Goal: Book appointment/travel/reservation

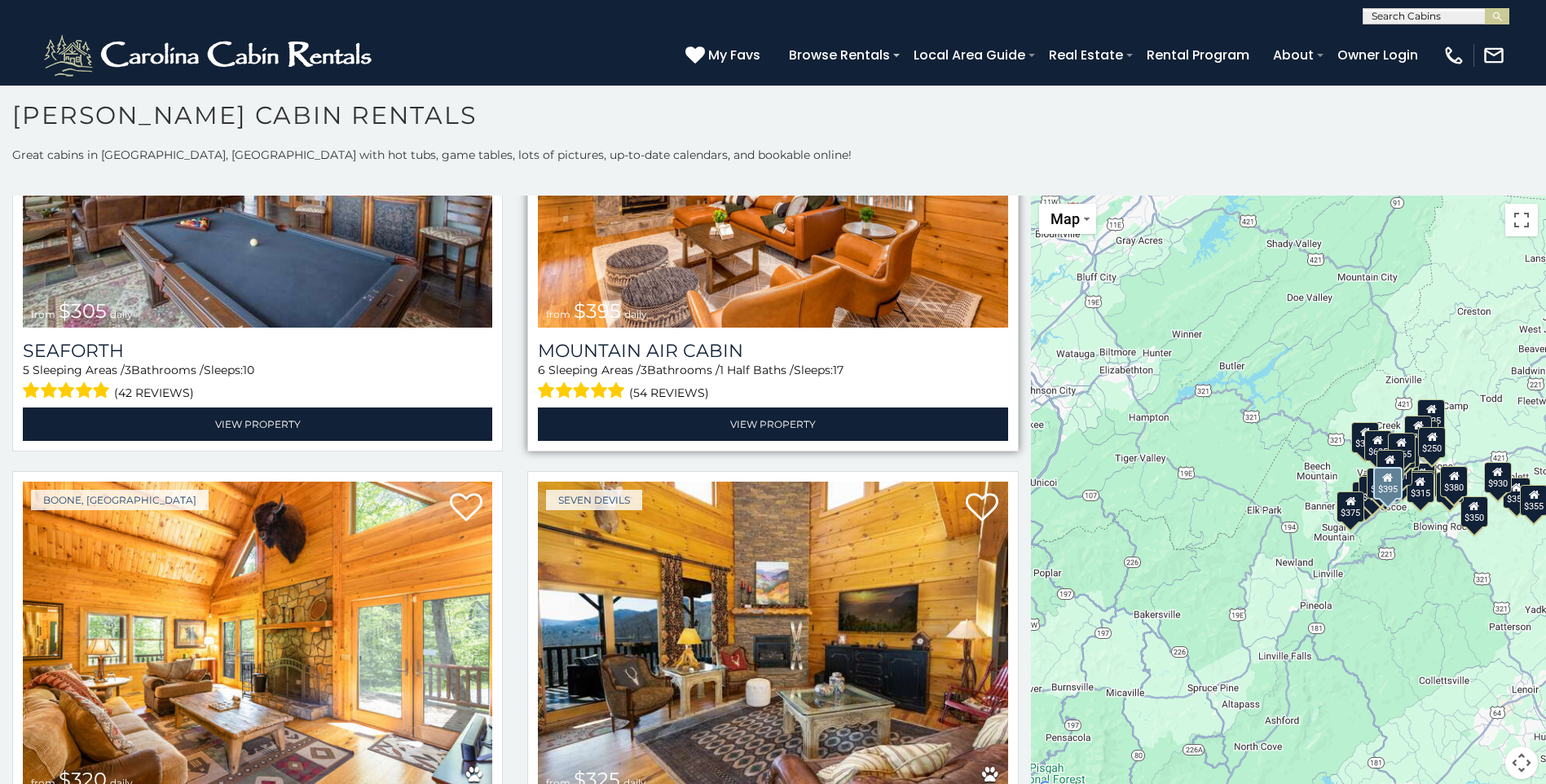
scroll to position [5867, 0]
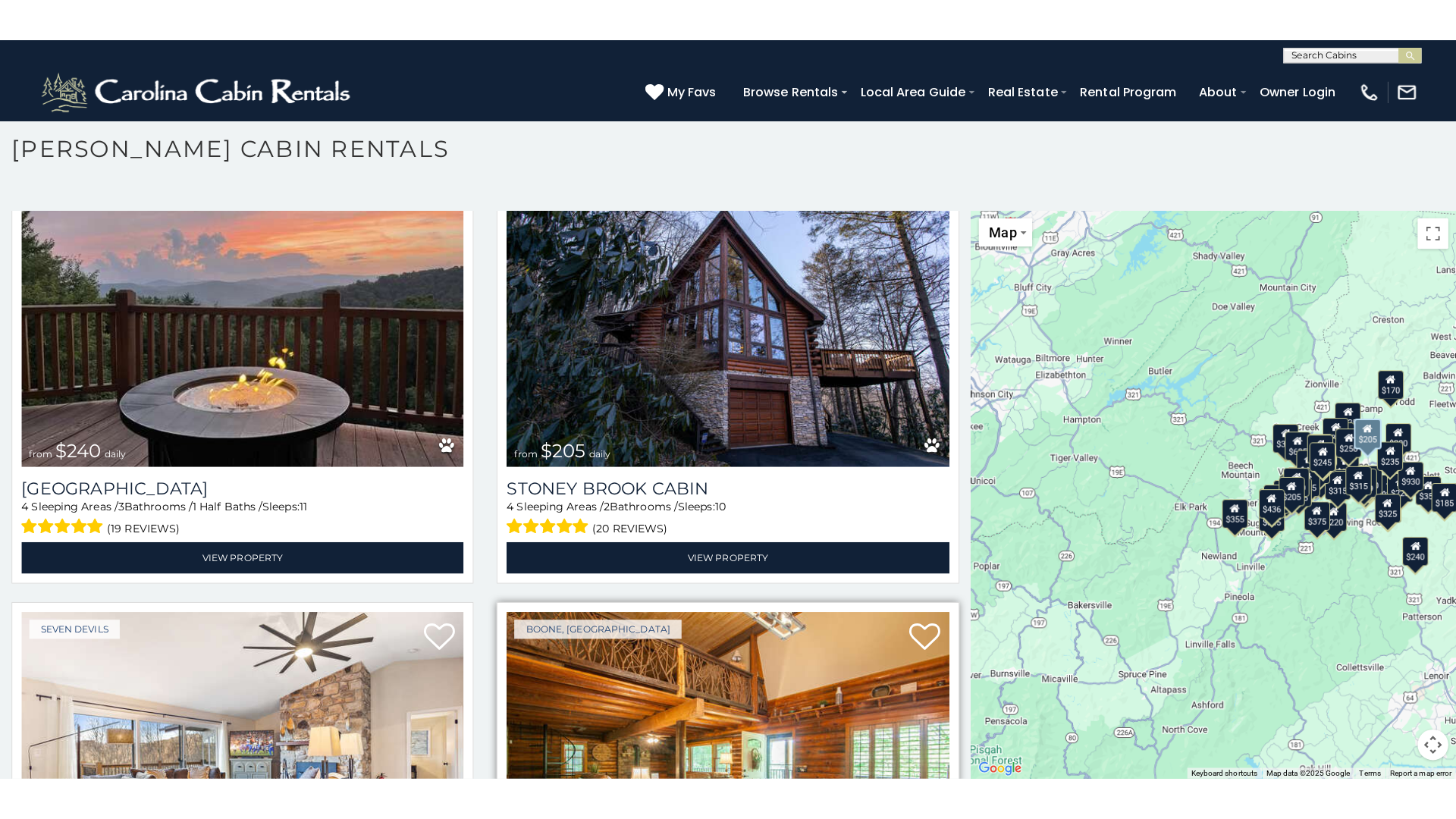
scroll to position [12434, 0]
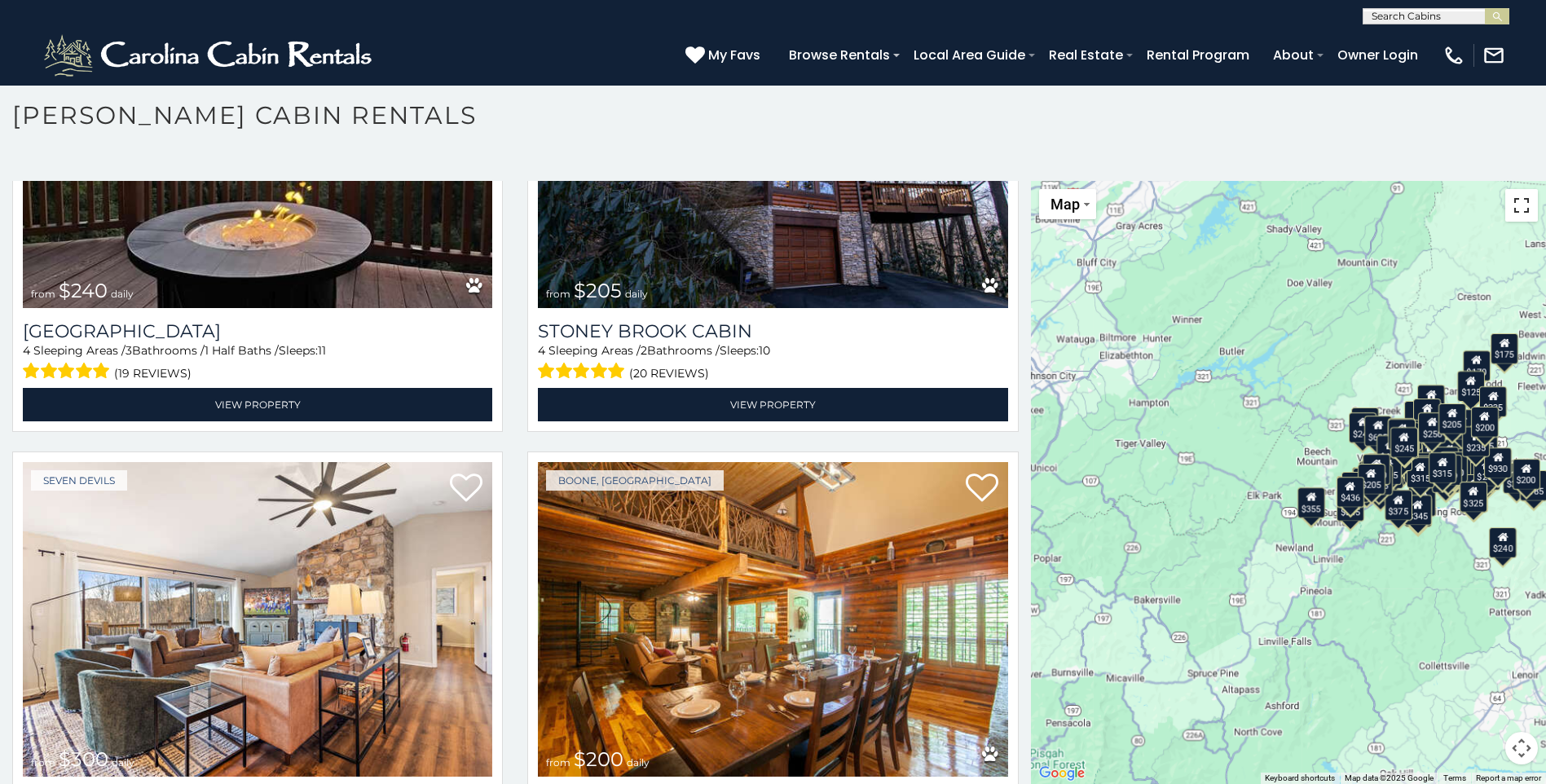
click at [1517, 208] on button "Toggle fullscreen view" at bounding box center [1521, 204] width 32 height 32
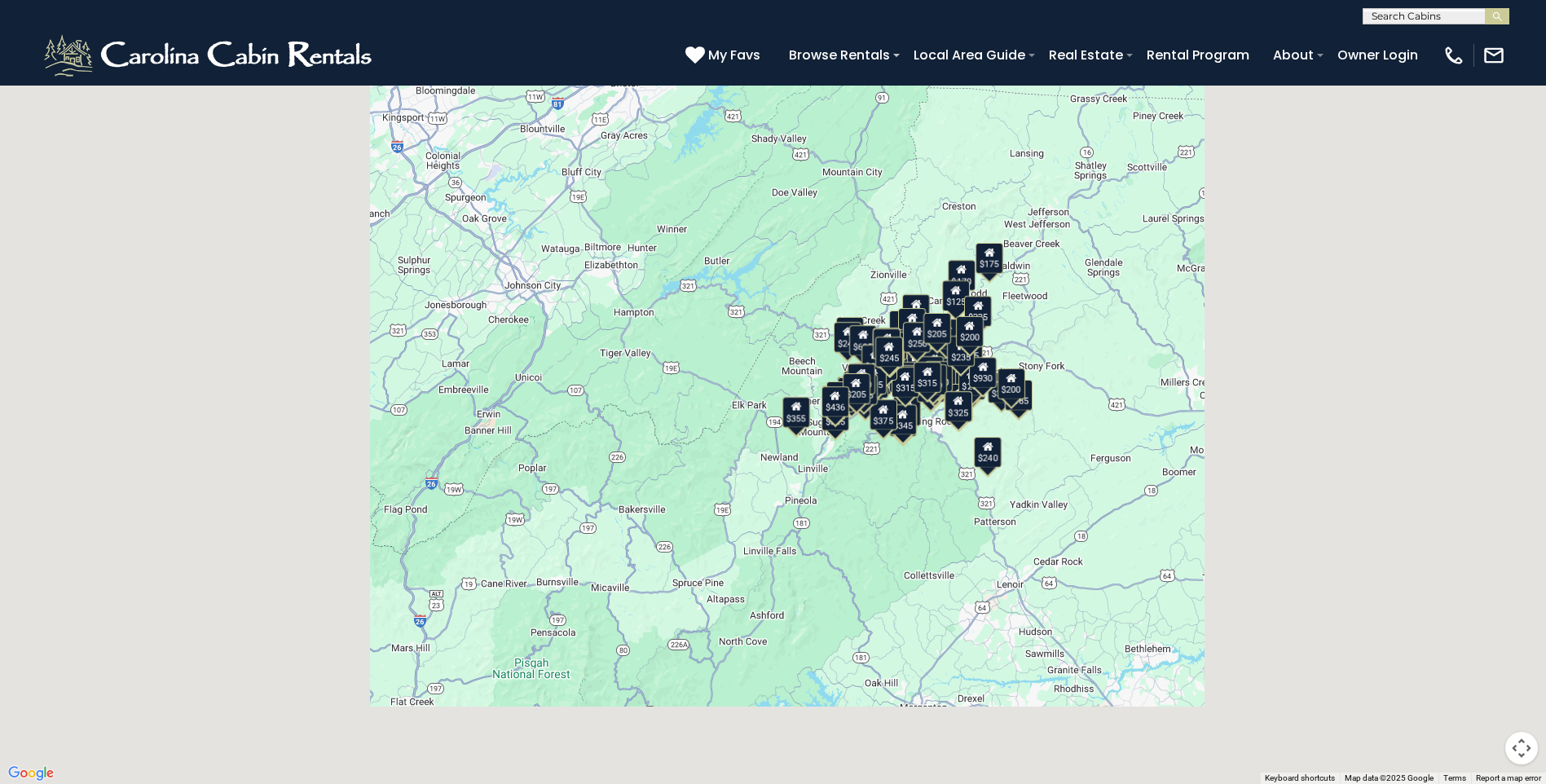
scroll to position [13535, 0]
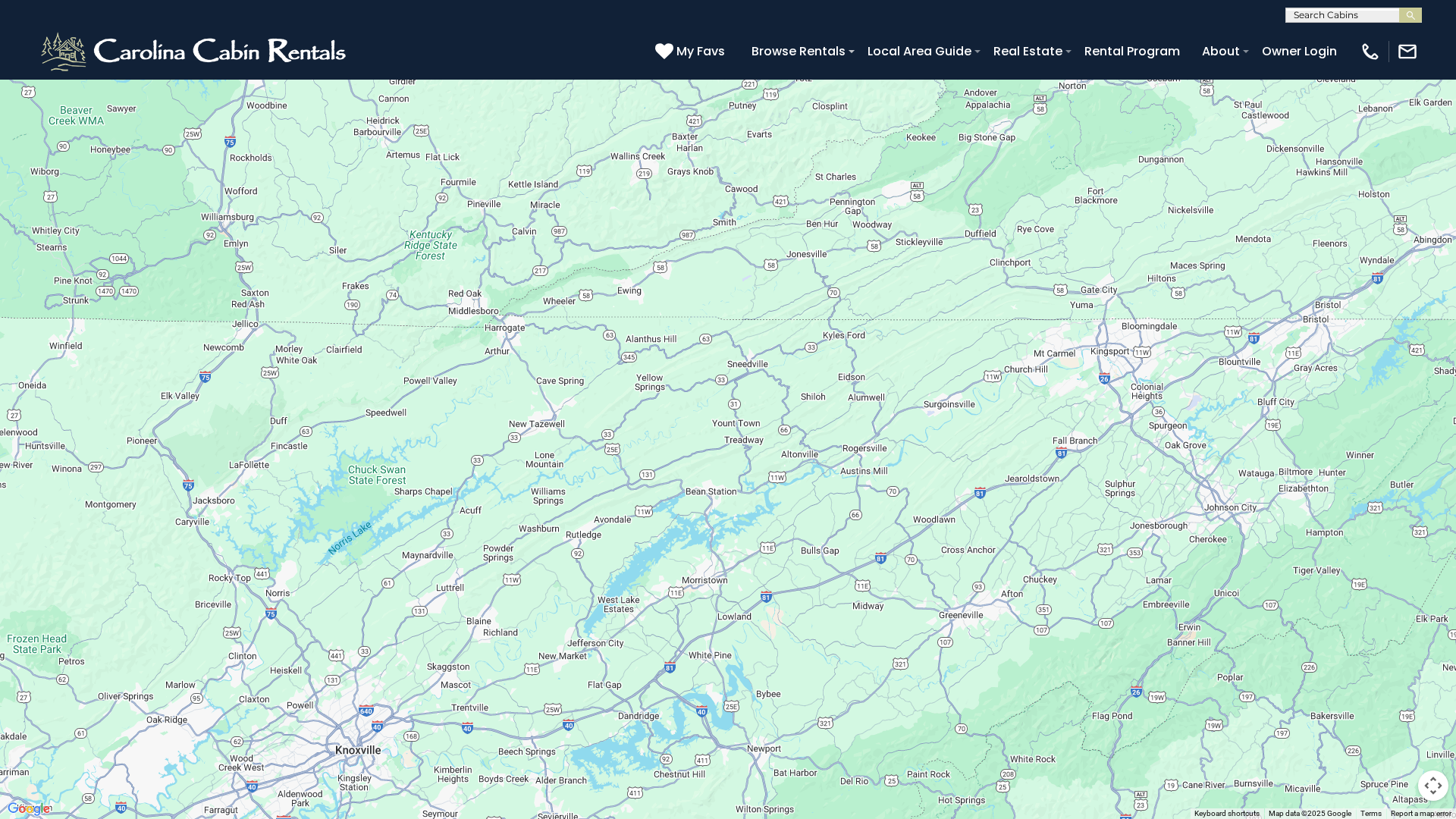
drag, startPoint x: 511, startPoint y: 211, endPoint x: 1237, endPoint y: 411, distance: 753.0
click at [1237, 411] on div "$349 $480 $525 $315 $355 $635 $675 $930 $400 $451 $330 $400 $485 $460 $395 $695…" at bounding box center [728, 409] width 1456 height 819
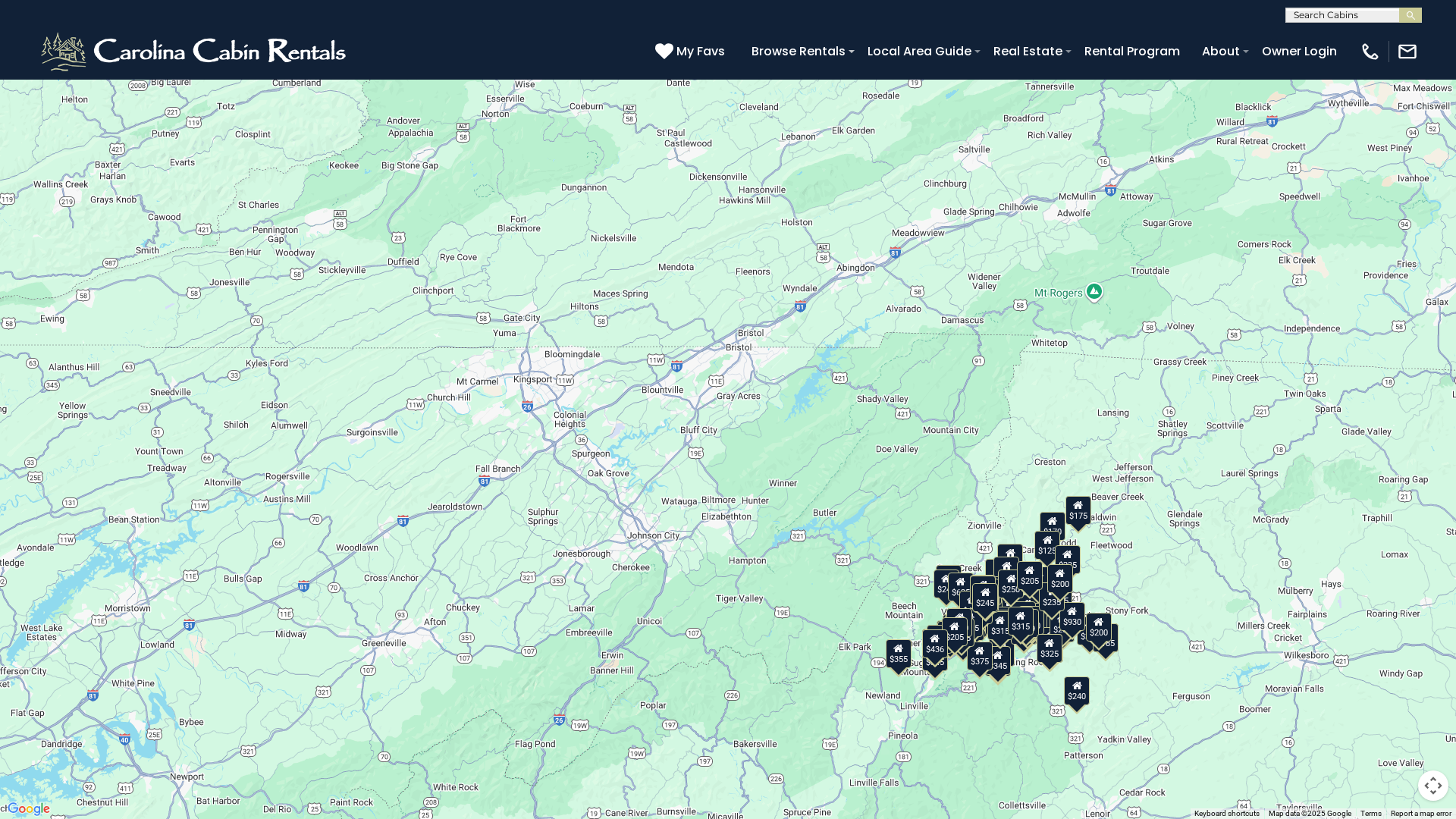
drag, startPoint x: 1055, startPoint y: 555, endPoint x: 475, endPoint y: 582, distance: 580.6
click at [475, 582] on div "$349 $480 $525 $315 $355 $635 $675 $930 $400 $451 $330 $400 $485 $460 $395 $695…" at bounding box center [728, 409] width 1456 height 819
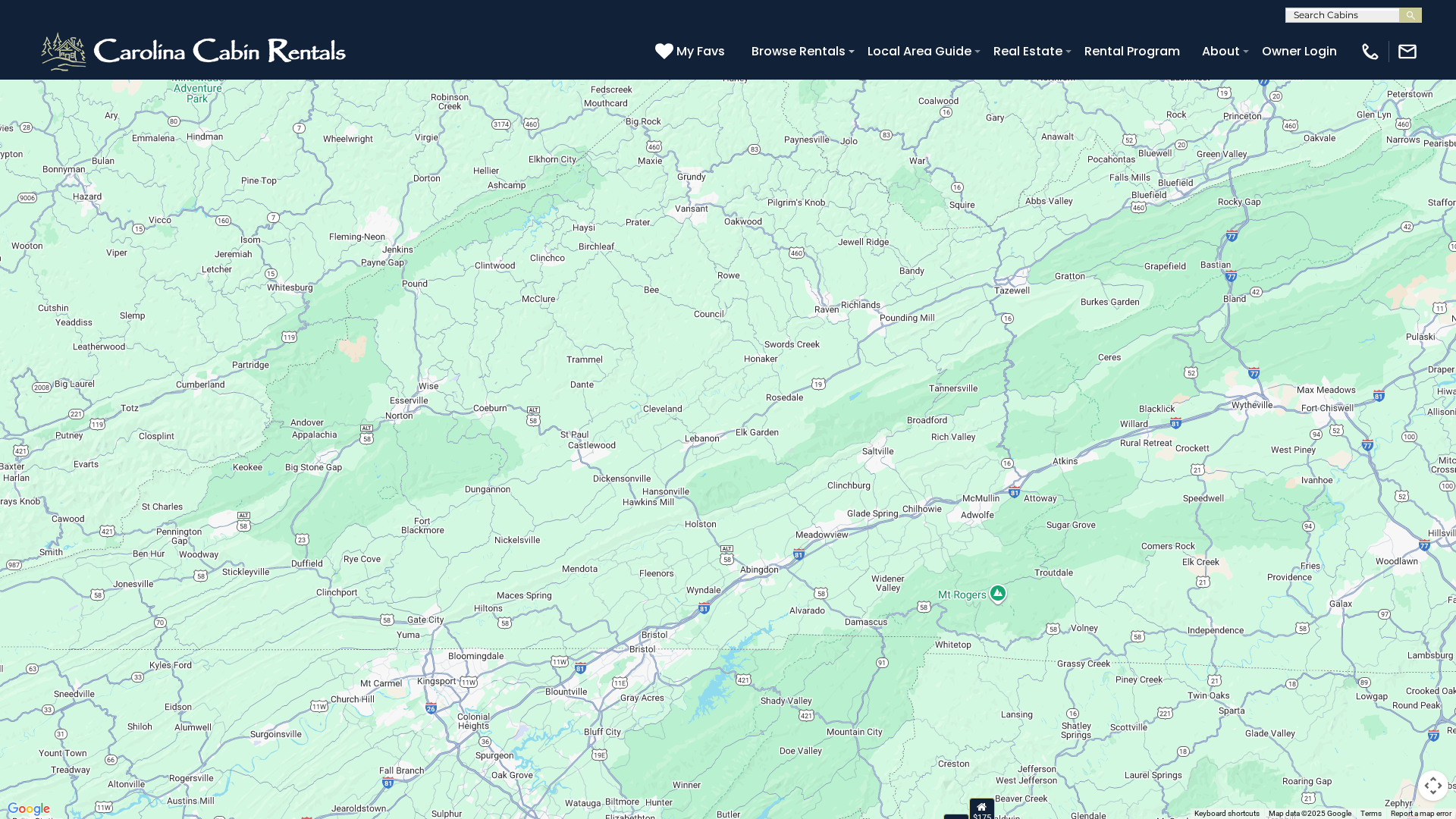
drag, startPoint x: 515, startPoint y: 435, endPoint x: 417, endPoint y: 732, distance: 312.8
click at [417, 729] on div "$349 $480 $525 $315 $355 $635 $675 $930 $400 $451 $330 $400 $485 $460 $395 $695…" at bounding box center [728, 409] width 1456 height 819
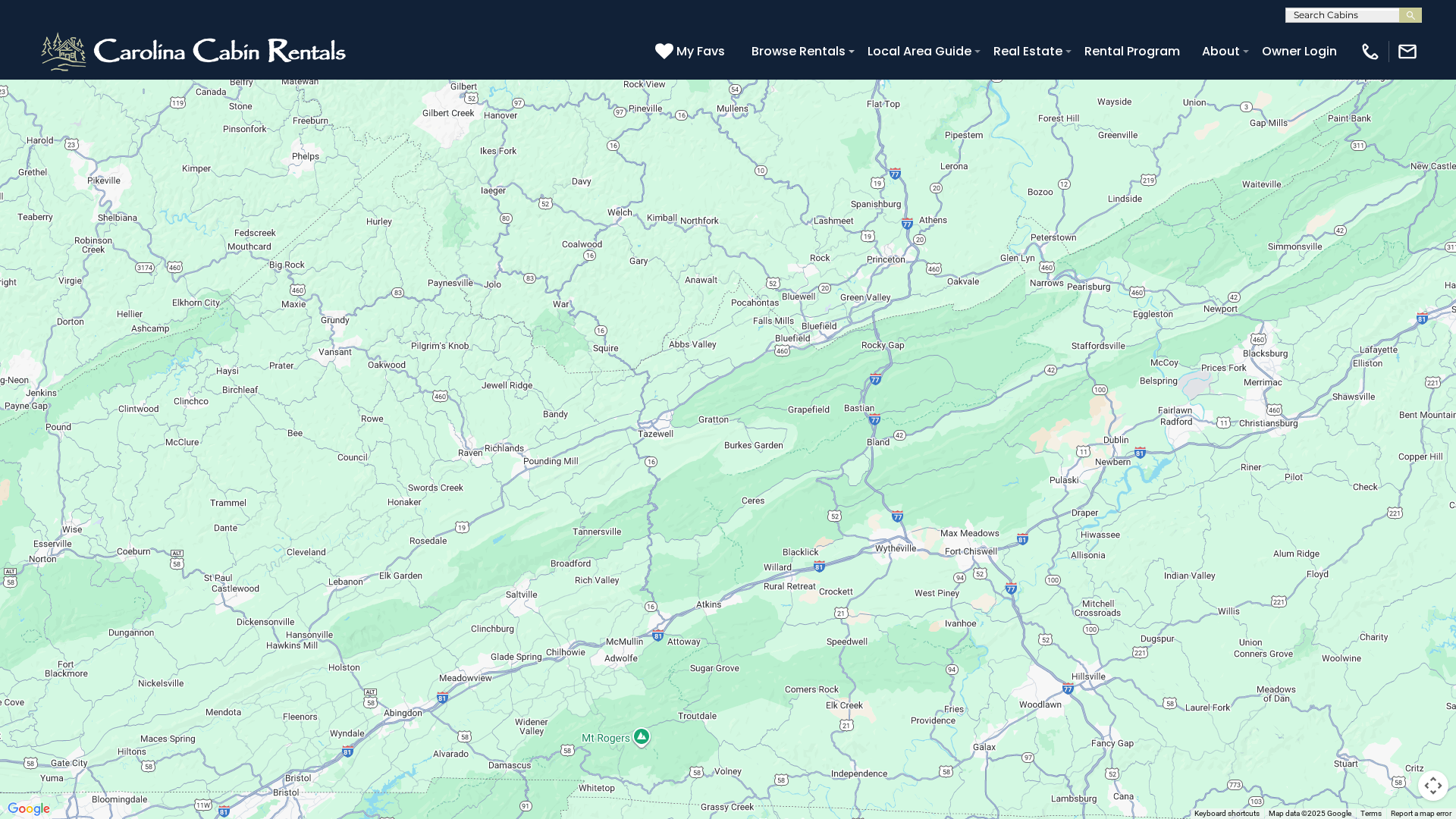
drag, startPoint x: 1170, startPoint y: 476, endPoint x: 810, endPoint y: 619, distance: 387.4
click at [810, 619] on div "$349 $480 $525 $315 $355 $635 $675 $930 $400 $451 $330 $400 $485 $460 $395 $695…" at bounding box center [728, 409] width 1456 height 819
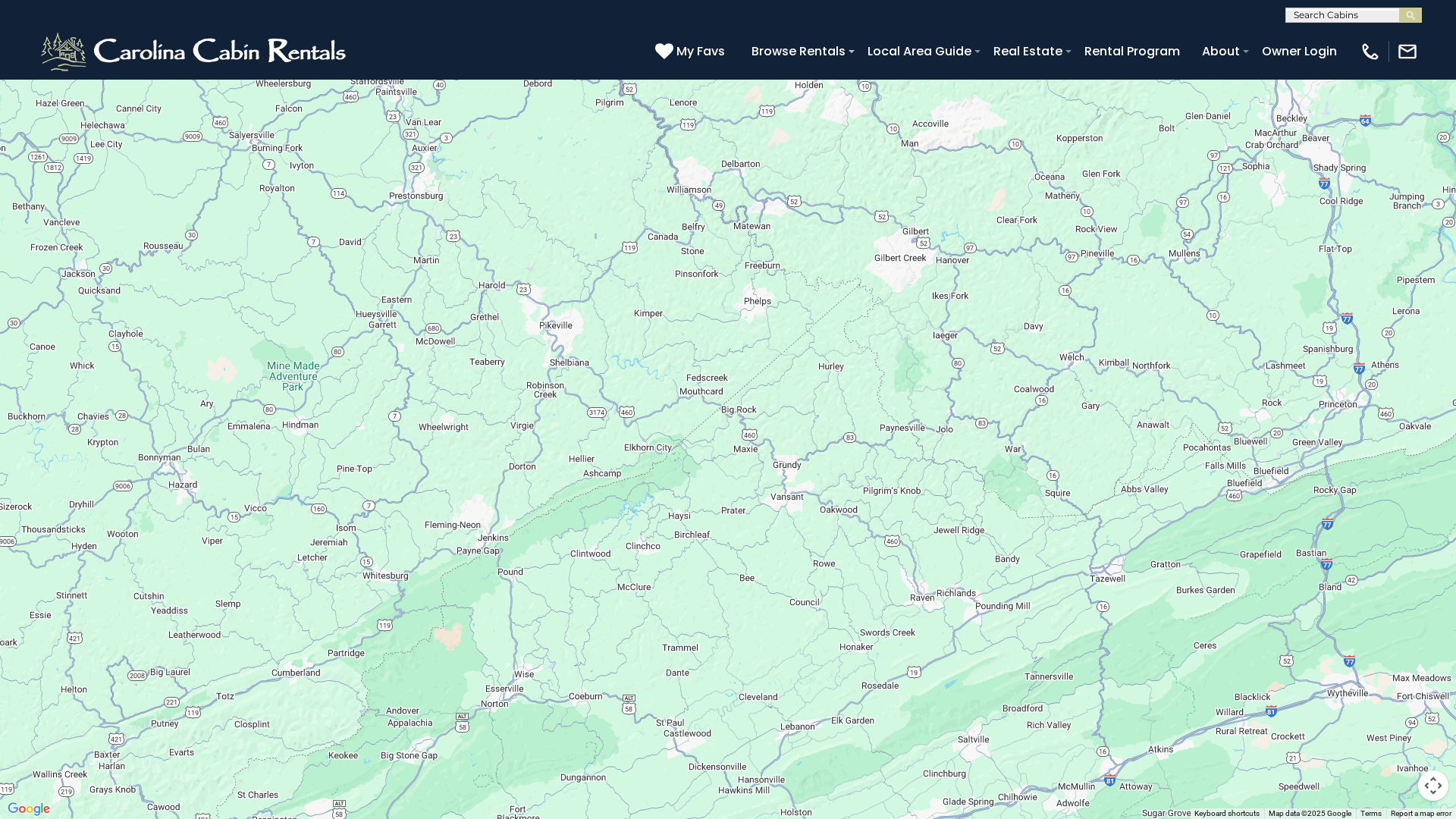
drag, startPoint x: 934, startPoint y: 378, endPoint x: 1384, endPoint y: 524, distance: 473.1
click at [1384, 524] on div "$349 $480 $525 $315 $355 $635 $675 $930 $400 $451 $330 $400 $485 $460 $395 $695…" at bounding box center [728, 409] width 1456 height 819
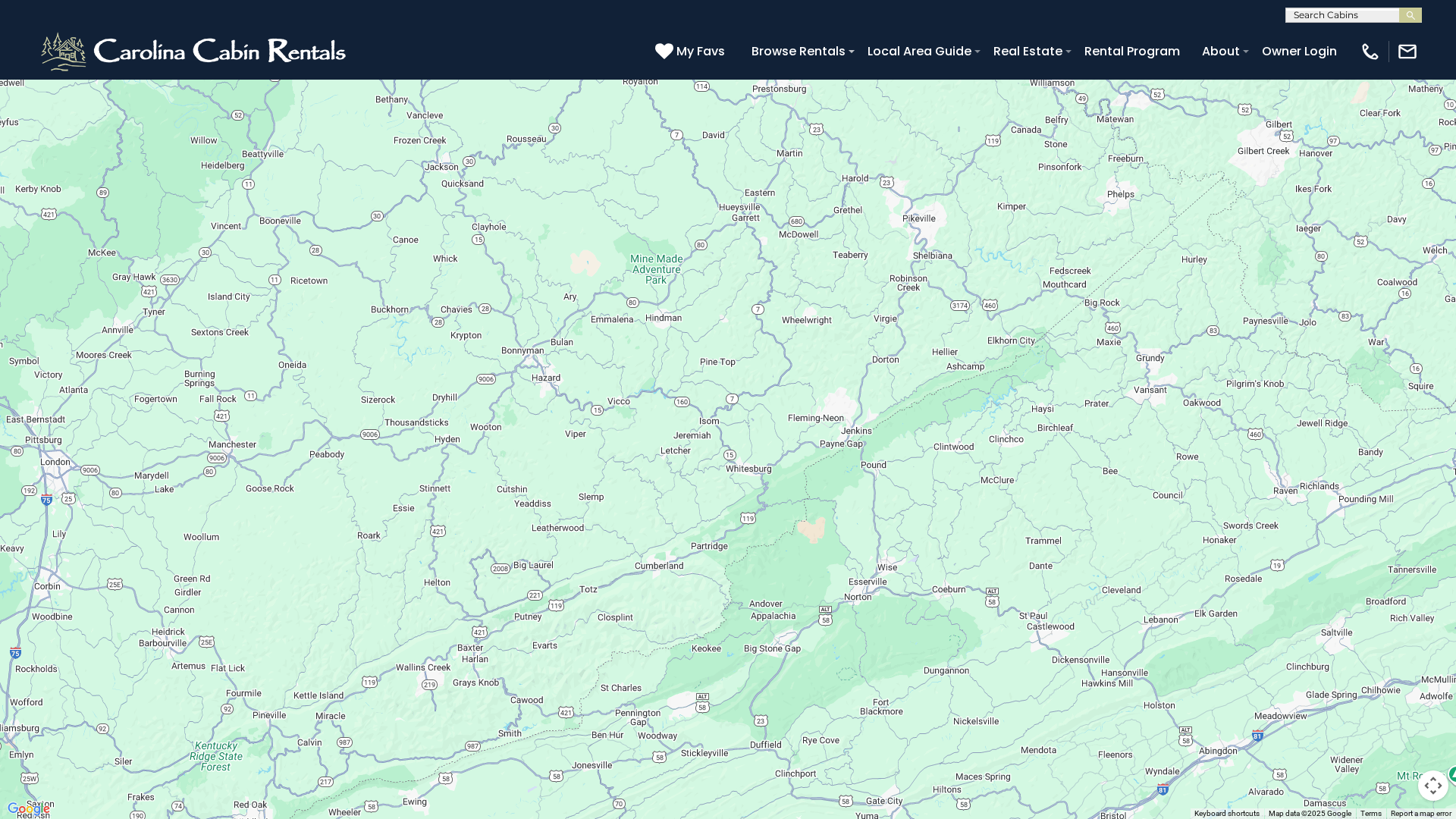
drag, startPoint x: 680, startPoint y: 552, endPoint x: 957, endPoint y: 460, distance: 291.9
click at [1053, 441] on div "$349 $480 $525 $315 $355 $635 $675 $930 $400 $451 $330 $400 $485 $460 $395 $695…" at bounding box center [728, 409] width 1456 height 819
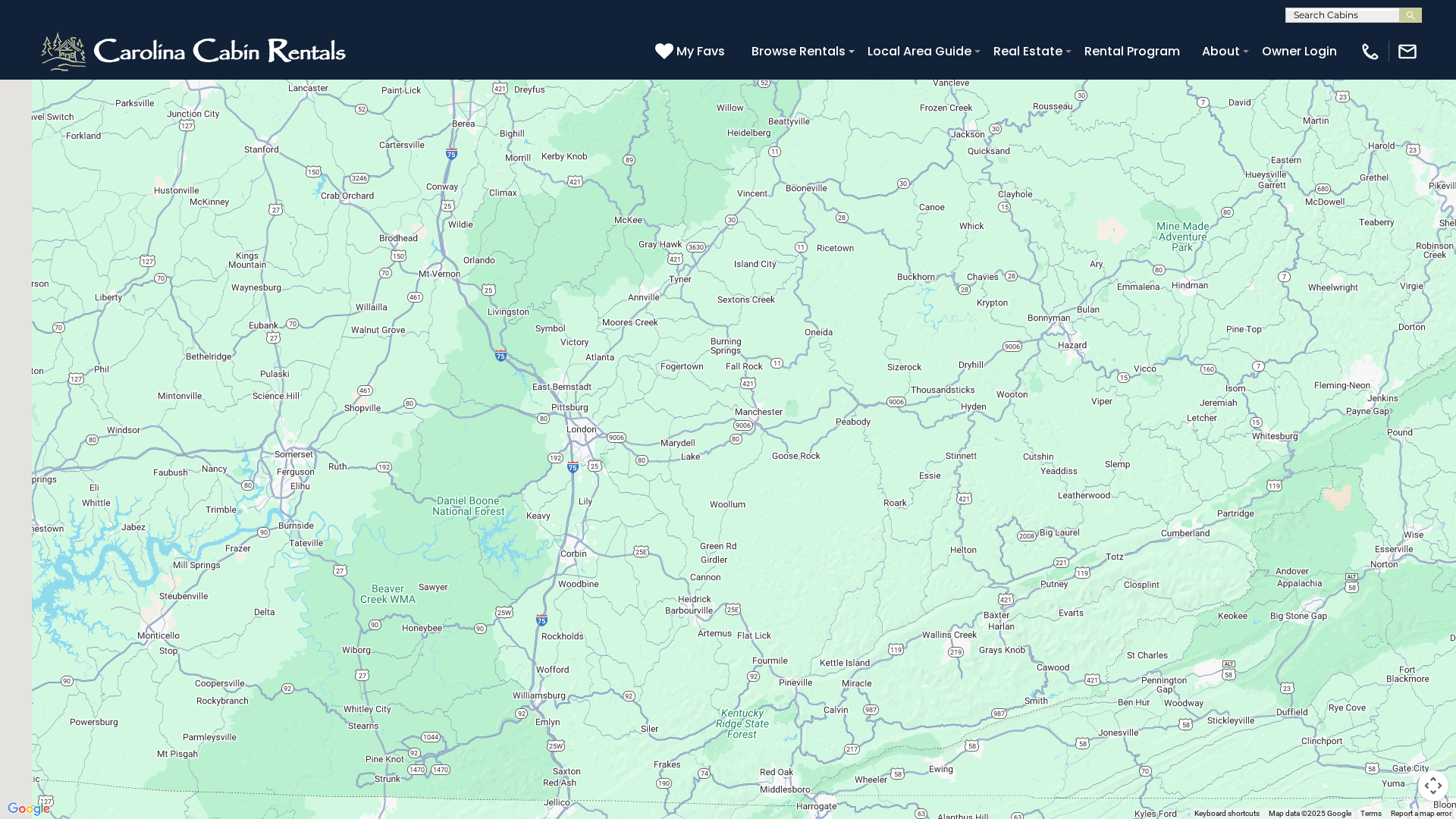
drag, startPoint x: 564, startPoint y: 572, endPoint x: 1327, endPoint y: 495, distance: 766.9
click at [1297, 511] on div "$349 $480 $525 $315 $355 $635 $675 $930 $400 $451 $330 $400 $485 $460 $395 $695…" at bounding box center [728, 409] width 1456 height 819
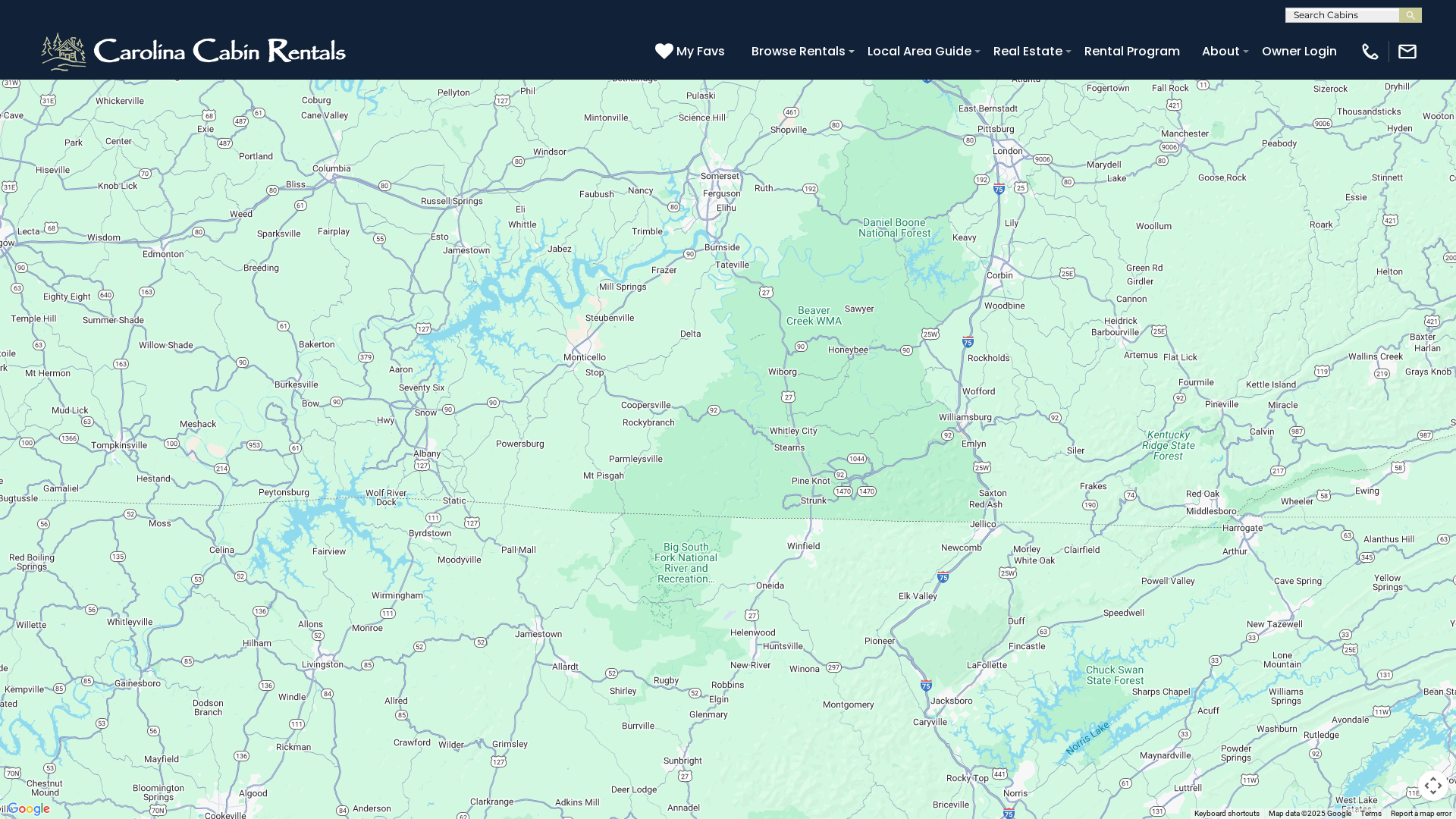
drag, startPoint x: 1151, startPoint y: 659, endPoint x: 1080, endPoint y: 461, distance: 210.3
click at [1080, 461] on div "$349 $480 $525 $315 $355 $635 $675 $930 $400 $451 $330 $400 $485 $460 $395 $695…" at bounding box center [728, 409] width 1456 height 819
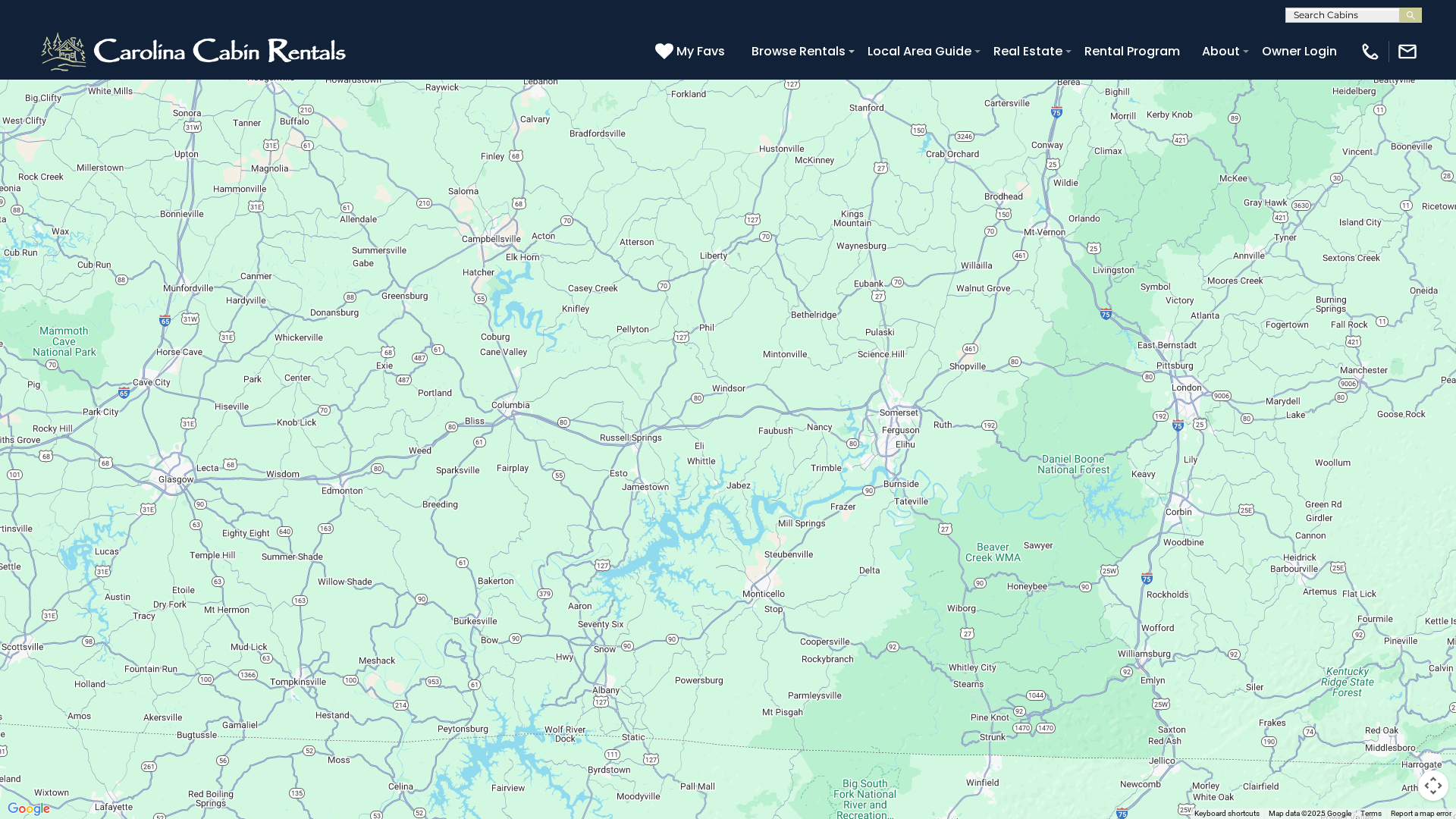
drag, startPoint x: 1203, startPoint y: 567, endPoint x: 1381, endPoint y: 794, distance: 288.5
click at [1384, 729] on div "$349 $480 $525 $315 $355 $635 $675 $930 $400 $451 $330 $400 $485 $460 $395 $695…" at bounding box center [728, 409] width 1456 height 819
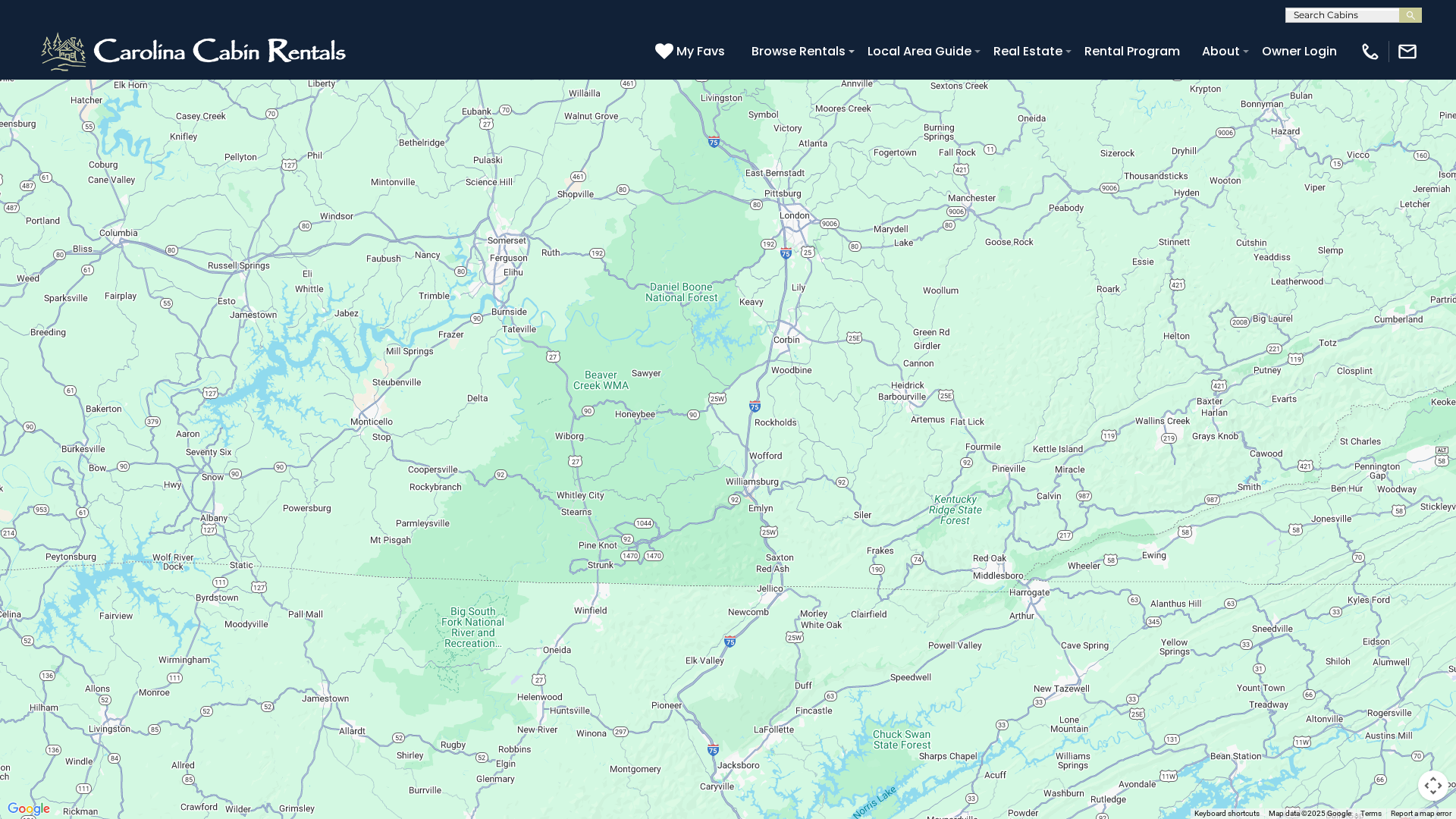
drag, startPoint x: 903, startPoint y: 369, endPoint x: 513, endPoint y: 186, distance: 430.8
click at [513, 186] on div "$349 $480 $525 $315 $355 $635 $675 $930 $400 $451 $330 $400 $485 $460 $395 $695…" at bounding box center [728, 409] width 1456 height 819
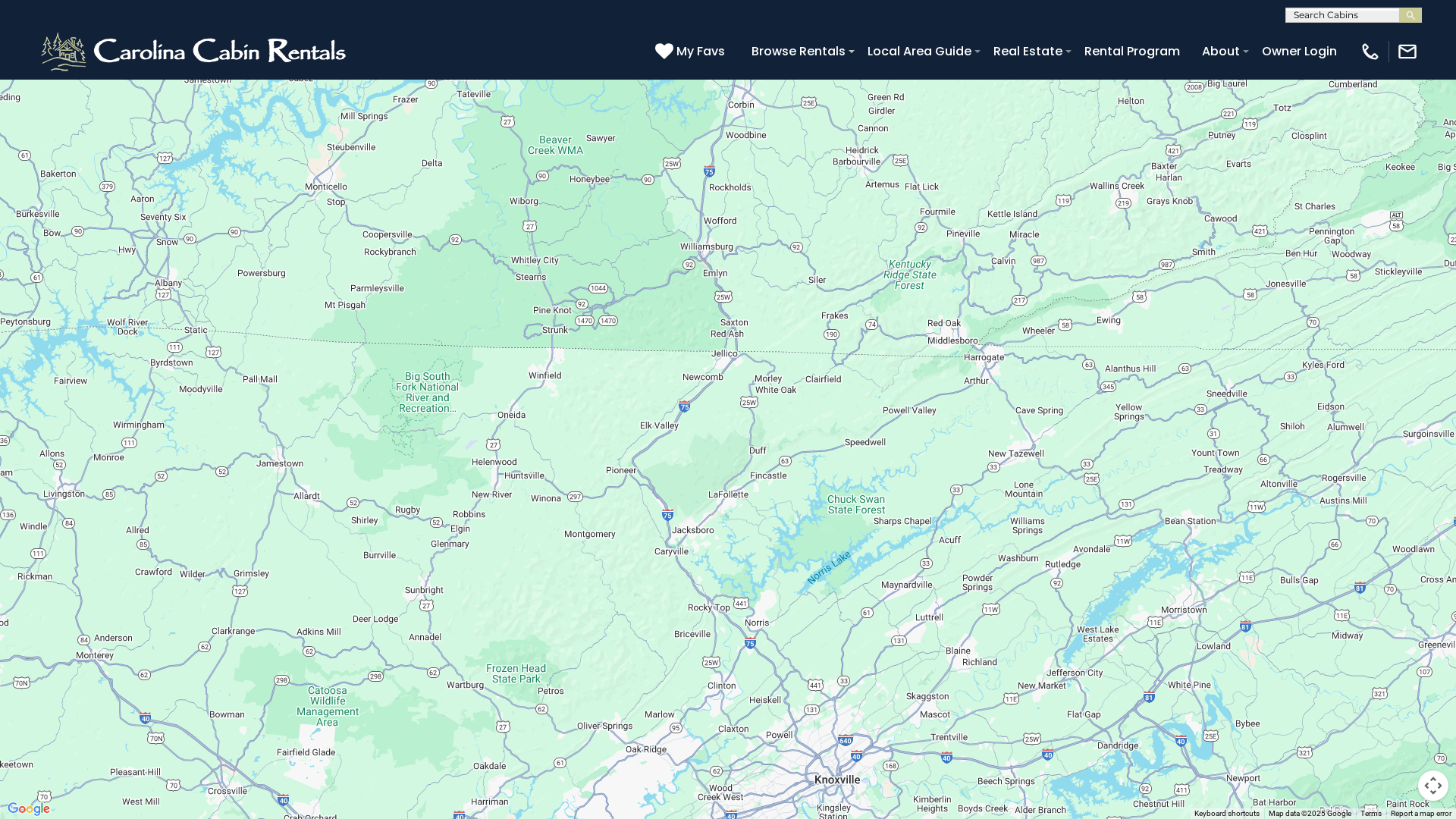
drag, startPoint x: 1003, startPoint y: 692, endPoint x: 957, endPoint y: 450, distance: 246.3
click at [957, 450] on div "$349 $480 $525 $315 $355 $635 $675 $930 $400 $451 $330 $400 $485 $460 $395 $695…" at bounding box center [728, 409] width 1456 height 819
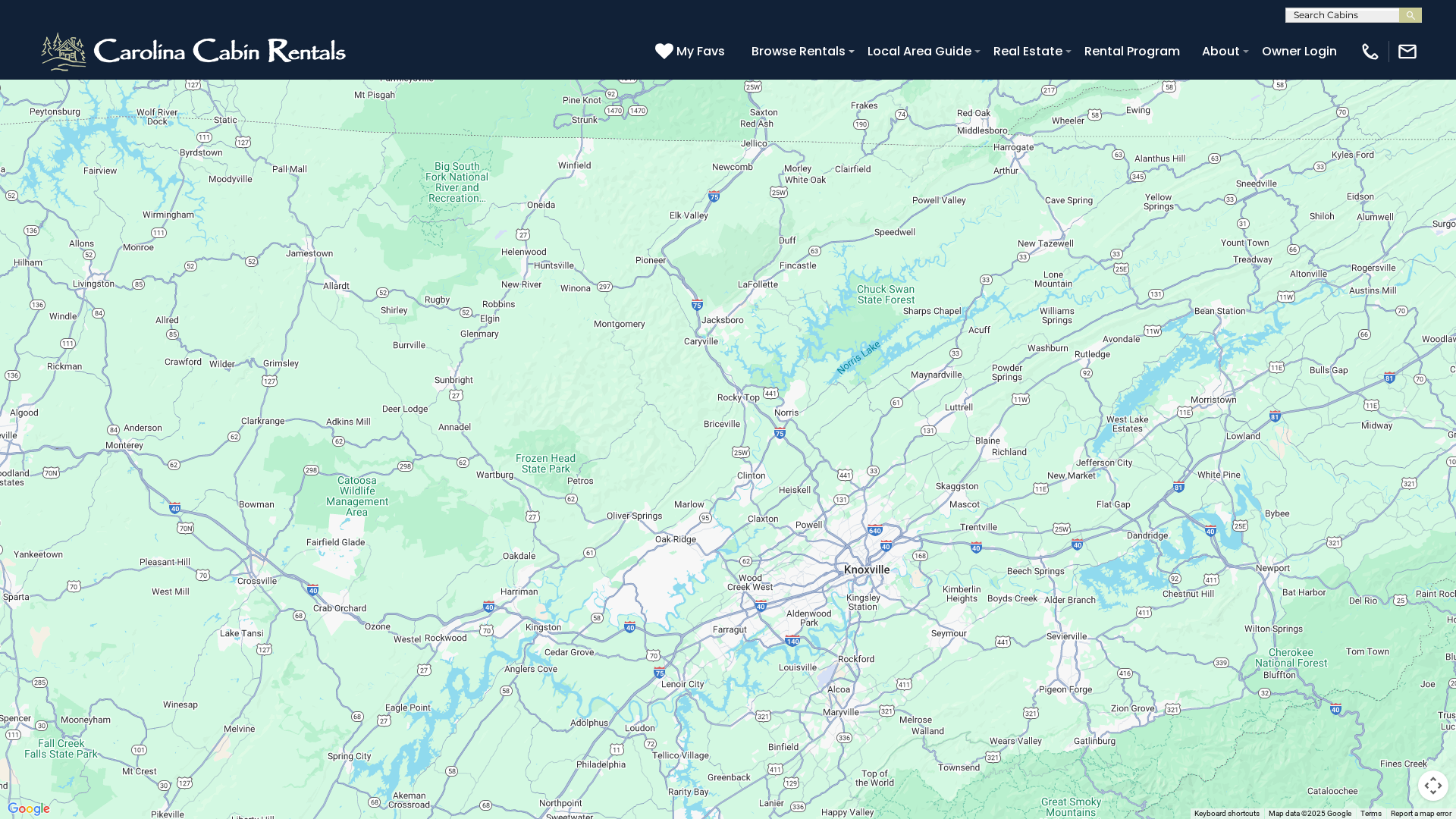
drag, startPoint x: 941, startPoint y: 630, endPoint x: 972, endPoint y: 417, distance: 215.2
click at [972, 417] on div "$349 $480 $525 $315 $355 $635 $675 $930 $400 $451 $330 $400 $485 $460 $395 $695…" at bounding box center [728, 409] width 1456 height 819
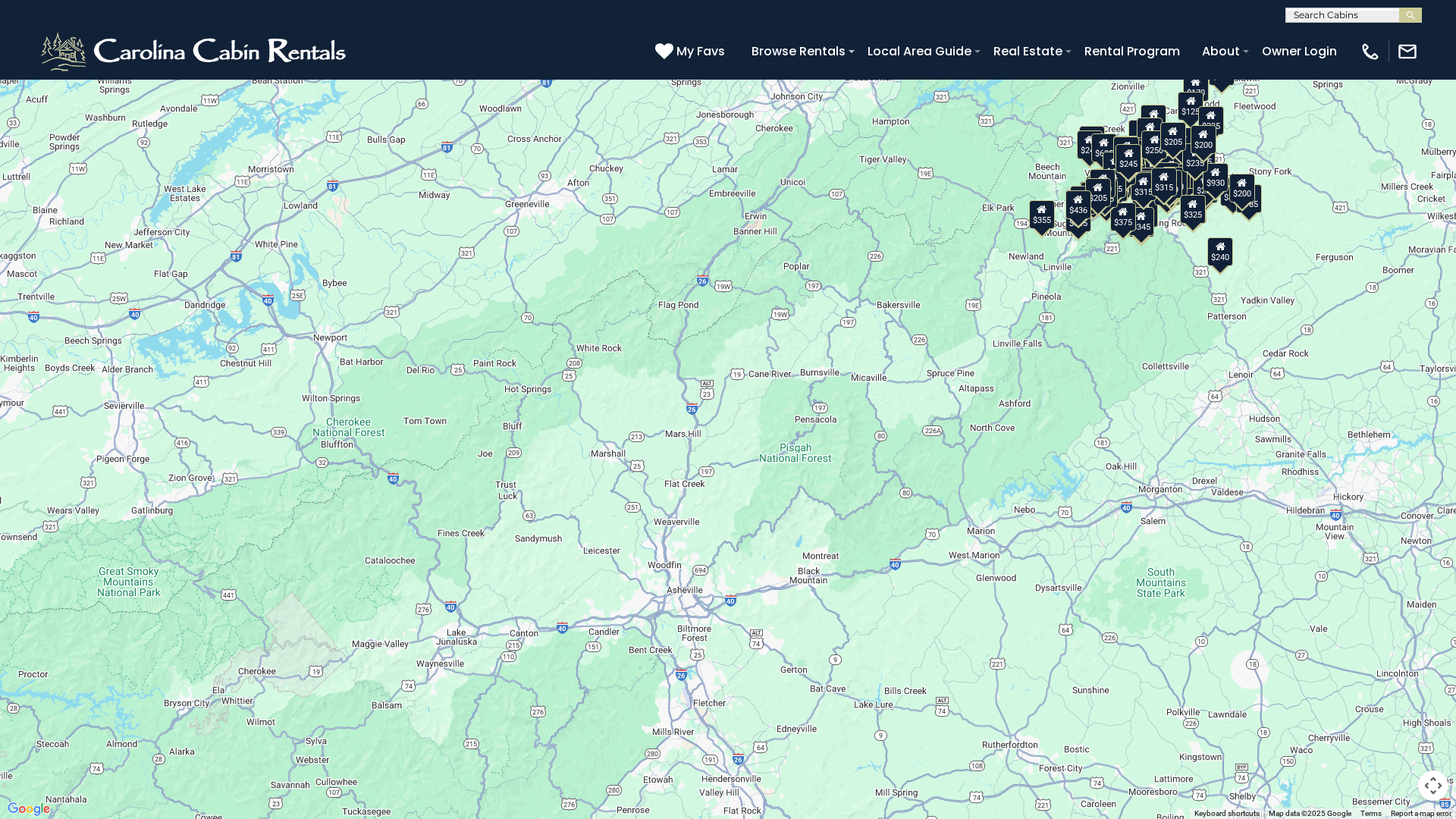
drag, startPoint x: 1042, startPoint y: 540, endPoint x: 96, endPoint y: 313, distance: 972.9
click at [96, 313] on div "$349 $480 $525 $315 $355 $635 $675 $930 $400 $451 $330 $400 $485 $460 $395 $695…" at bounding box center [728, 409] width 1456 height 819
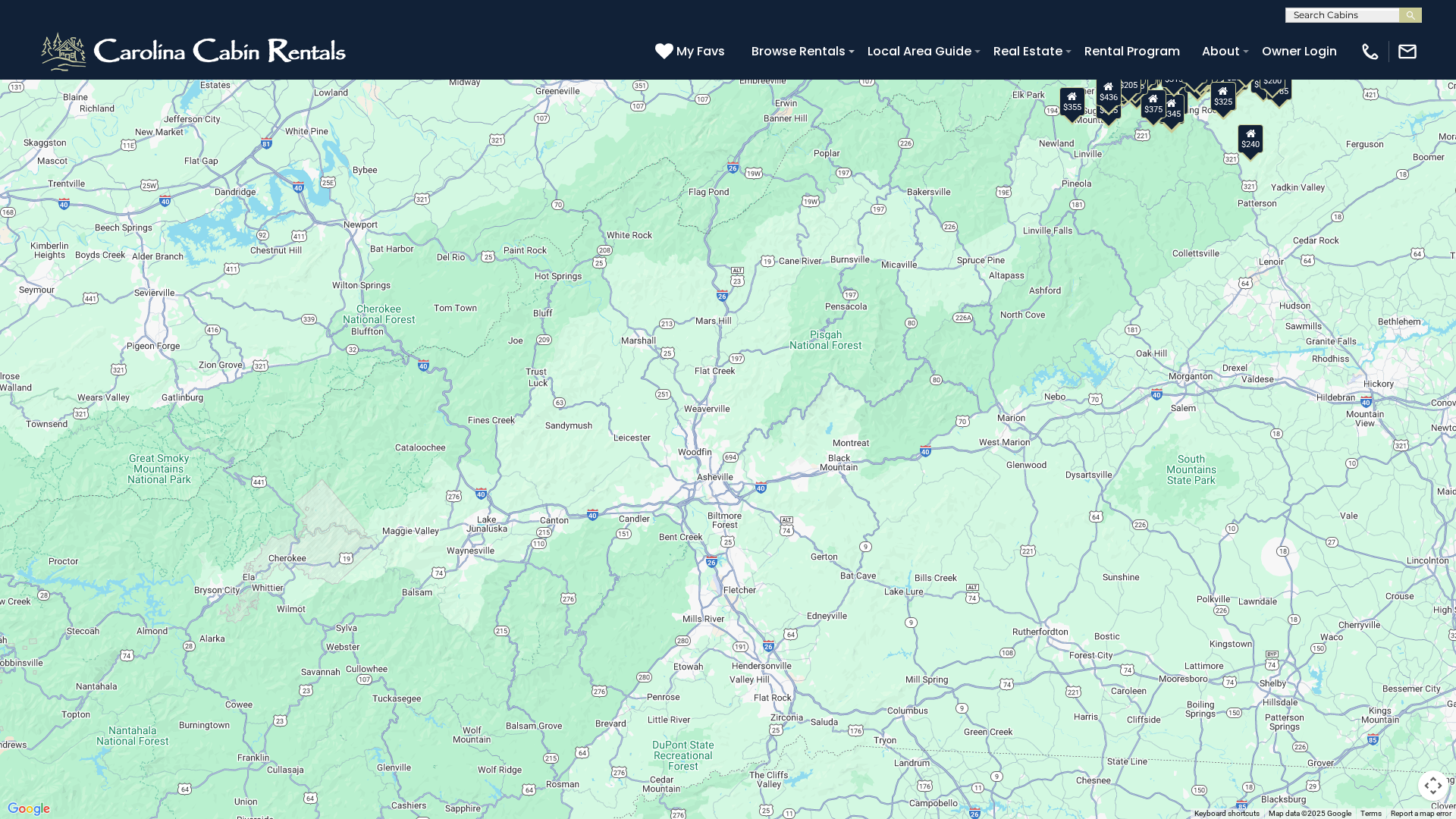
drag, startPoint x: 774, startPoint y: 310, endPoint x: 797, endPoint y: 200, distance: 112.4
click at [797, 200] on div "$349 $480 $525 $315 $355 $635 $675 $930 $400 $451 $330 $400 $485 $460 $395 $695…" at bounding box center [728, 409] width 1456 height 819
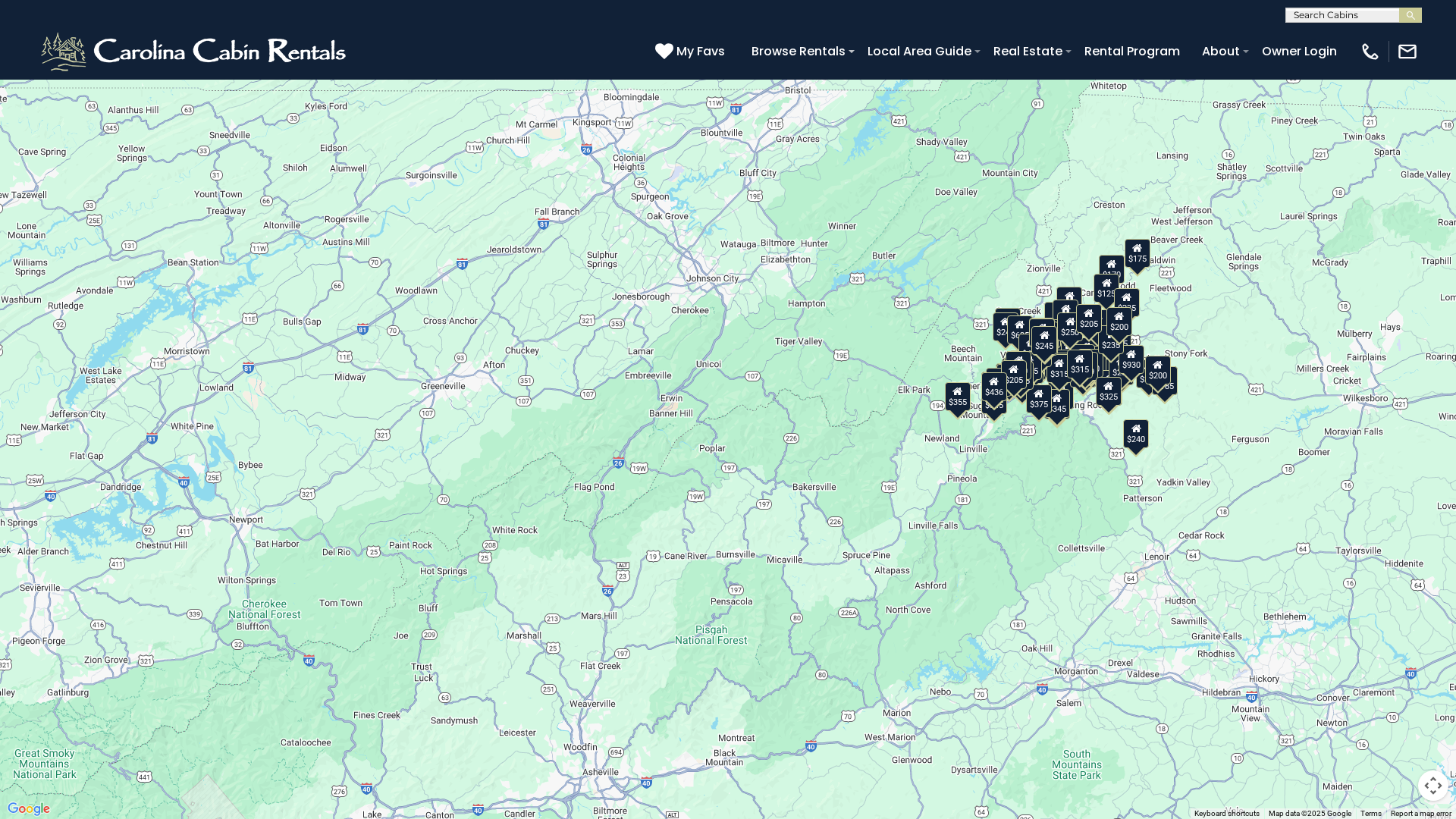
drag, startPoint x: 1028, startPoint y: 128, endPoint x: 932, endPoint y: 416, distance: 303.6
click at [932, 416] on div "$349 $480 $525 $315 $355 $635 $675 $930 $400 $451 $330 $400 $485 $460 $395 $695…" at bounding box center [728, 409] width 1456 height 819
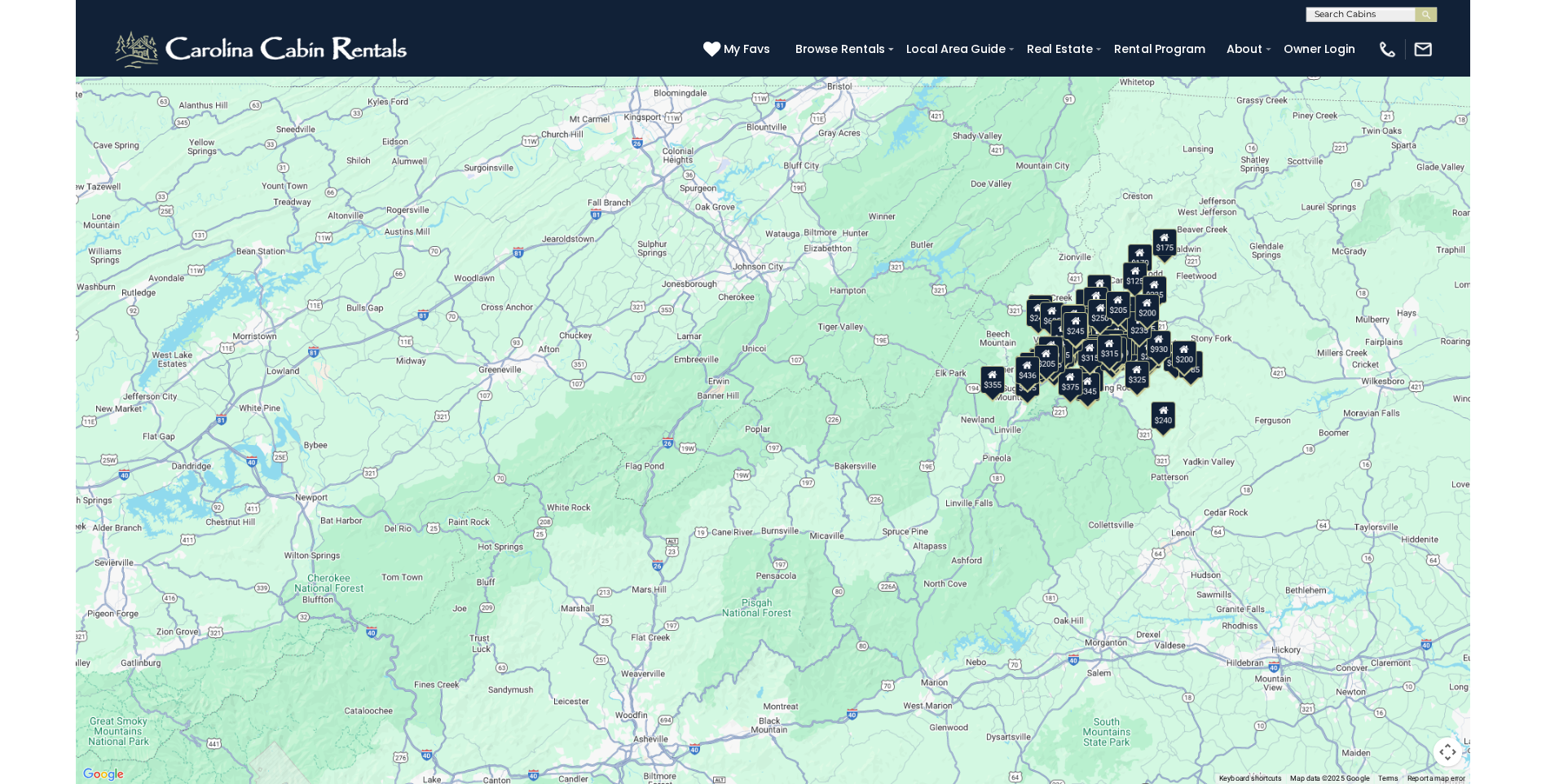
scroll to position [13361, 0]
